Goal: Task Accomplishment & Management: Manage account settings

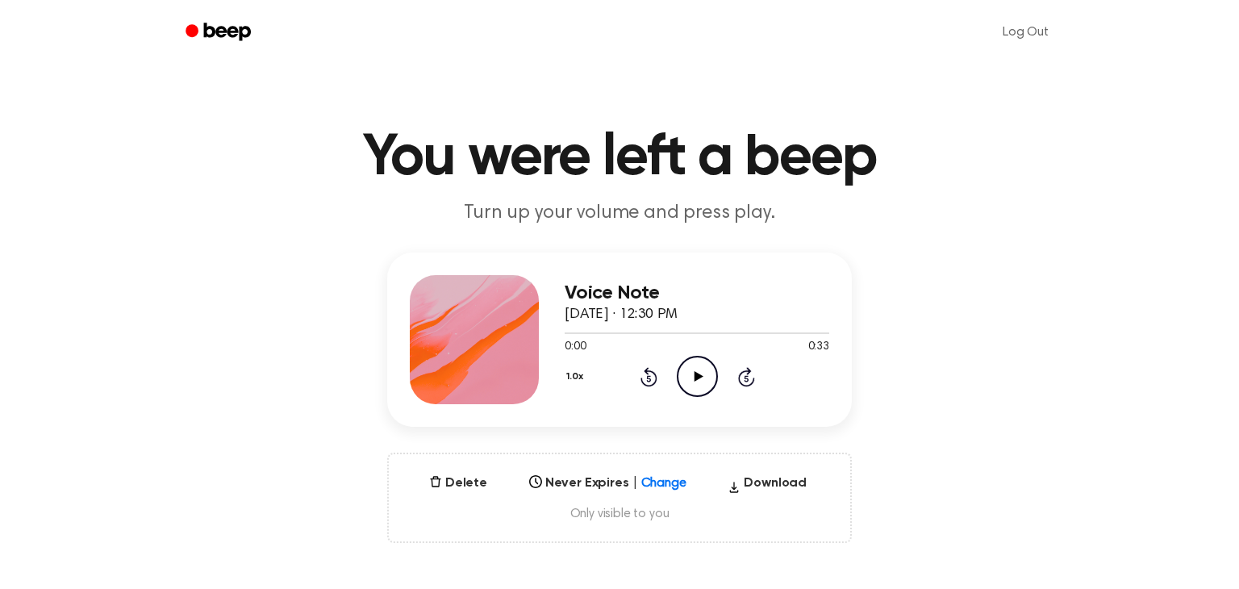
click at [694, 369] on icon "Play Audio" at bounding box center [697, 376] width 41 height 41
click at [562, 336] on div "Voice Note September 14, 2025 · 12:30 PM 0:27 0:33 Your browser does not suppor…" at bounding box center [619, 339] width 465 height 174
click at [567, 331] on div at bounding box center [697, 332] width 265 height 13
click at [444, 474] on button "Delete" at bounding box center [458, 482] width 71 height 19
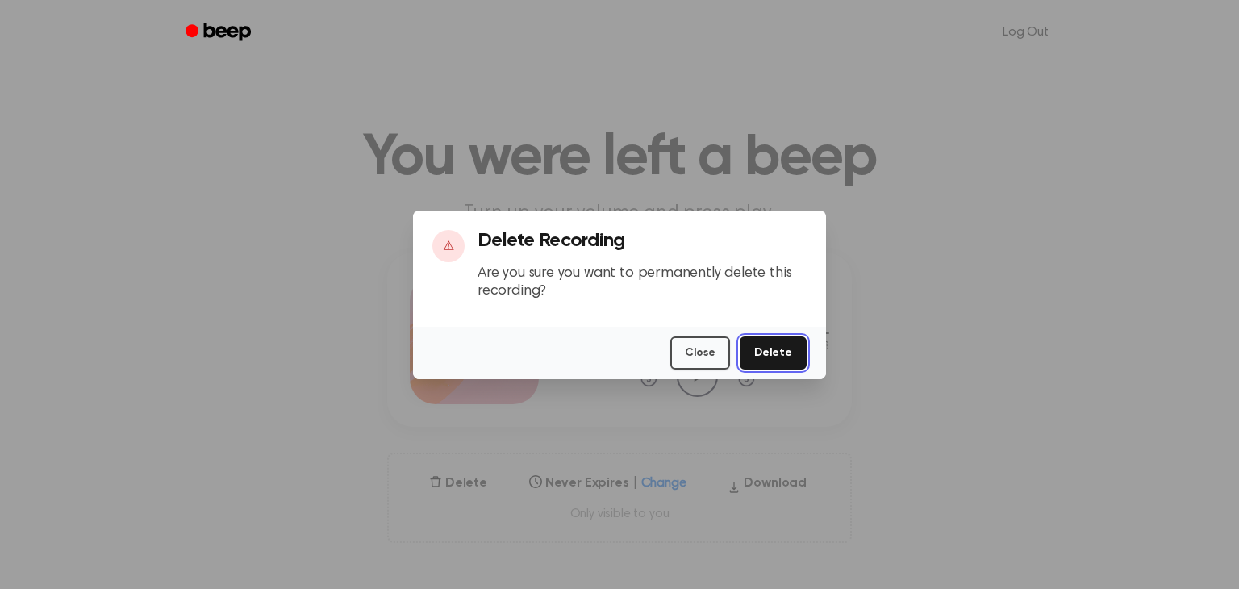
click at [758, 355] on button "Delete" at bounding box center [772, 352] width 67 height 33
